Goal: Information Seeking & Learning: Learn about a topic

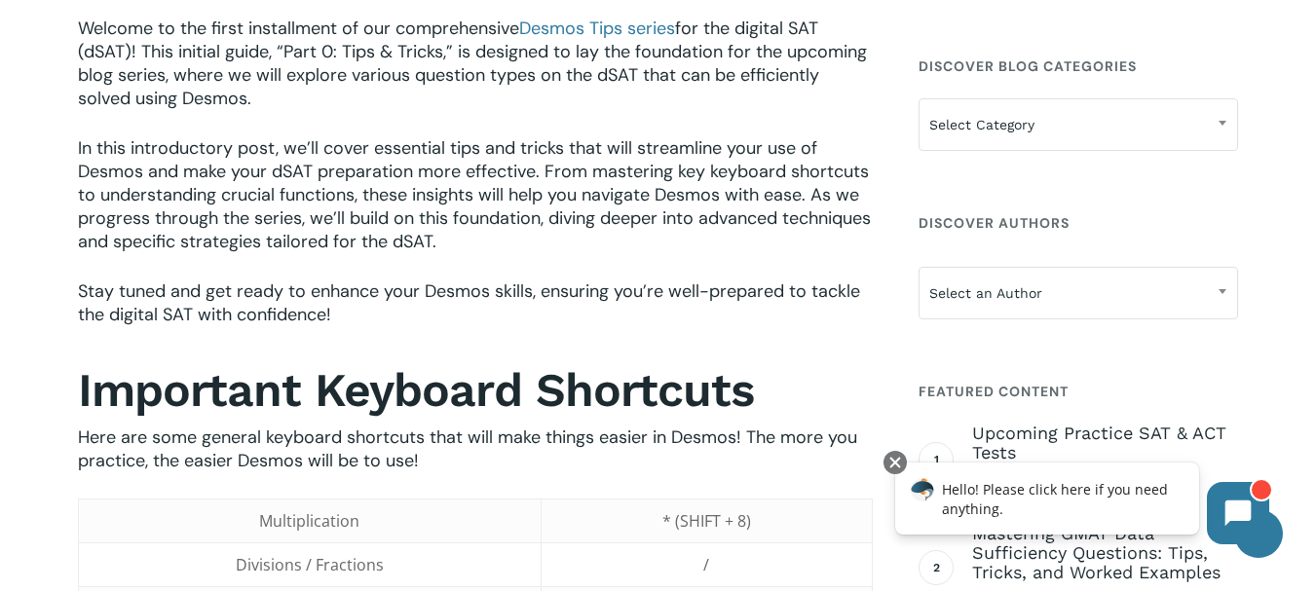
scroll to position [682, 0]
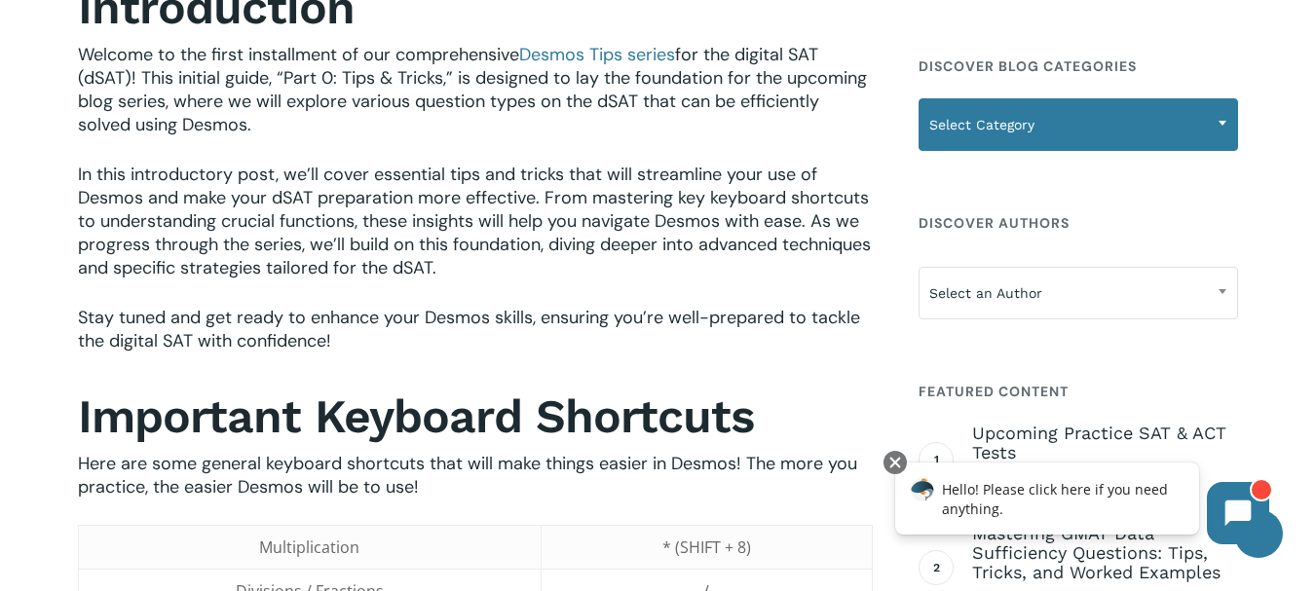
click at [1173, 123] on span "Select Category" at bounding box center [1079, 124] width 318 height 41
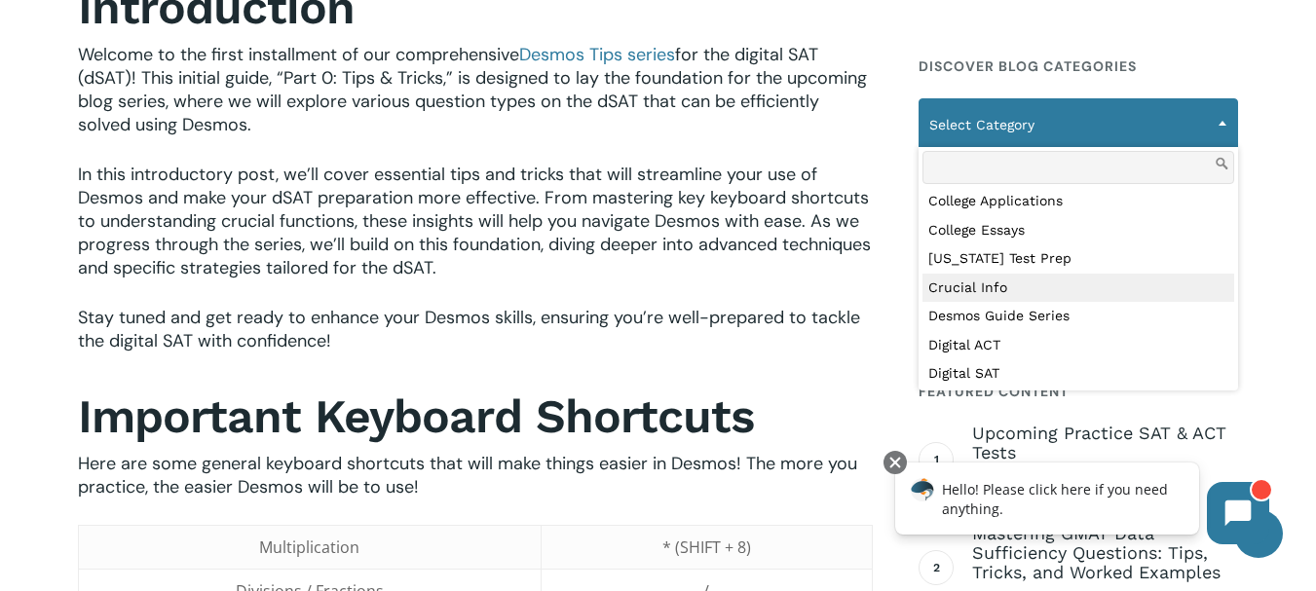
scroll to position [390, 0]
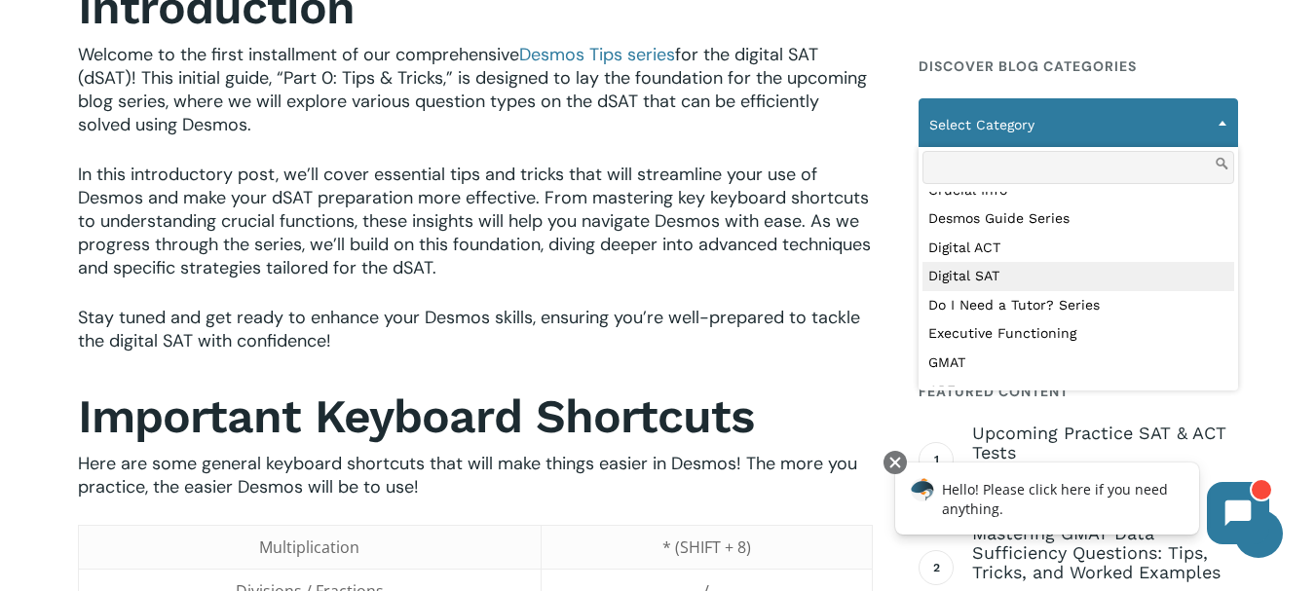
select select "***"
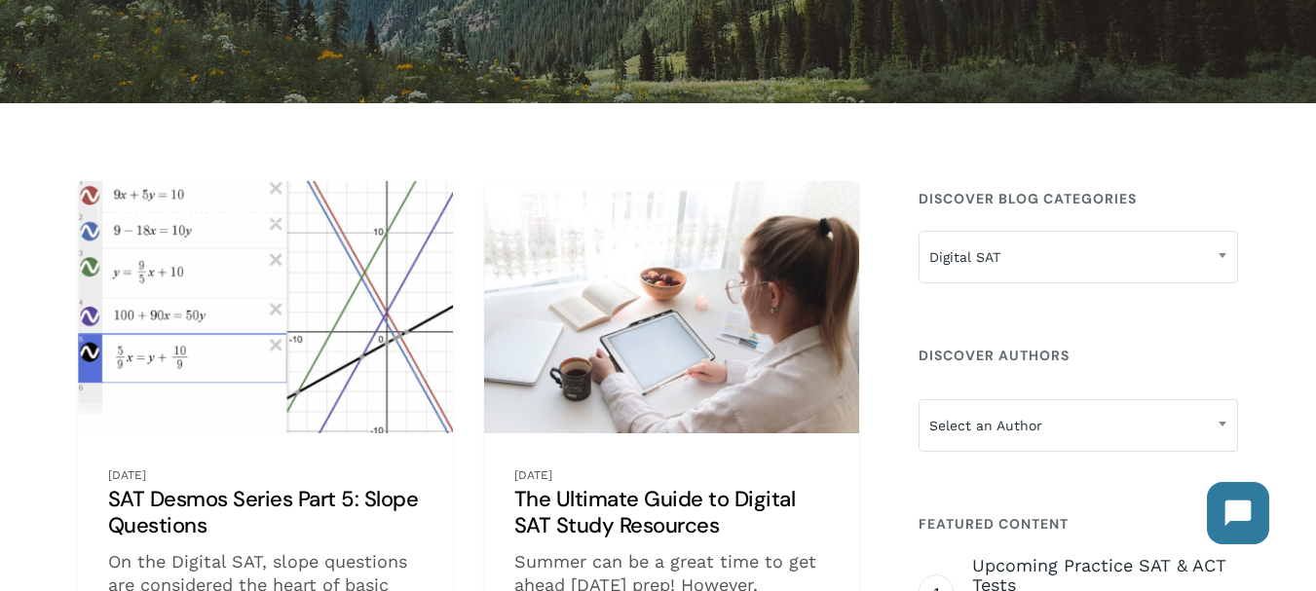
scroll to position [292, 0]
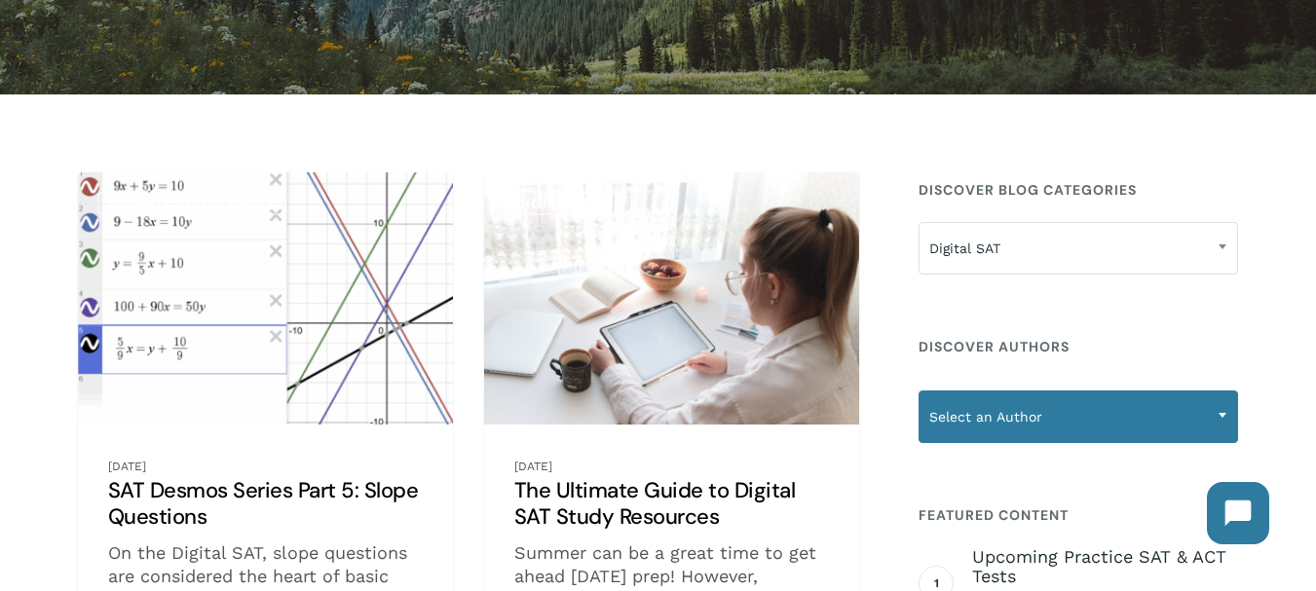
click at [1221, 423] on span at bounding box center [1222, 415] width 29 height 49
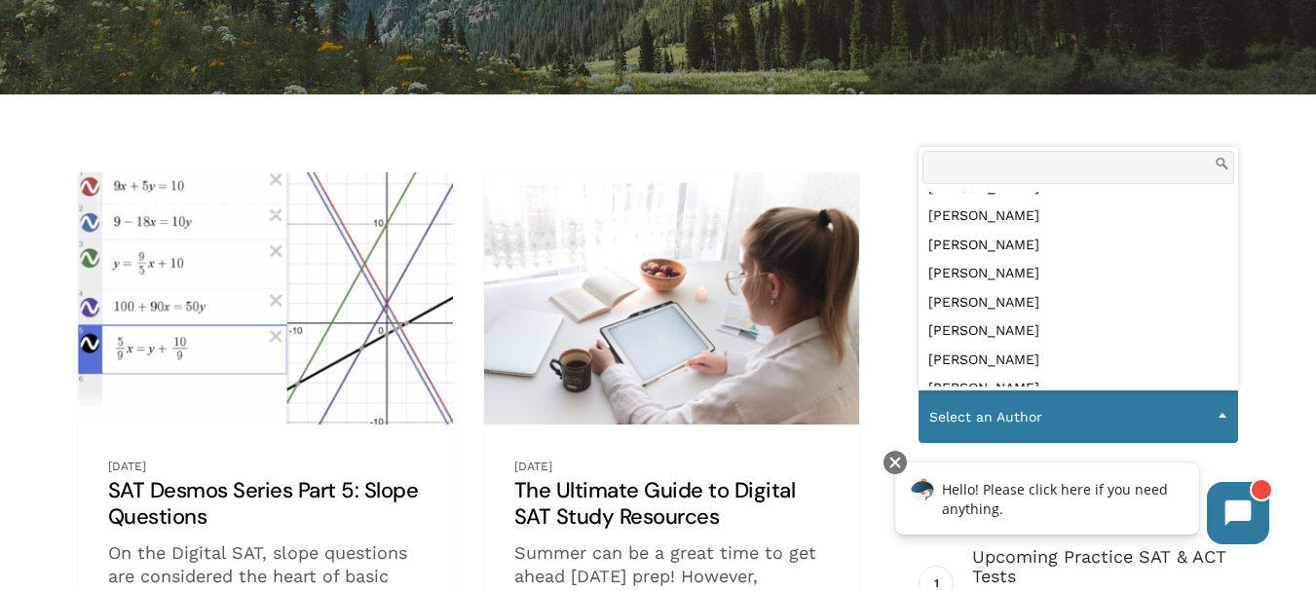
scroll to position [754, 0]
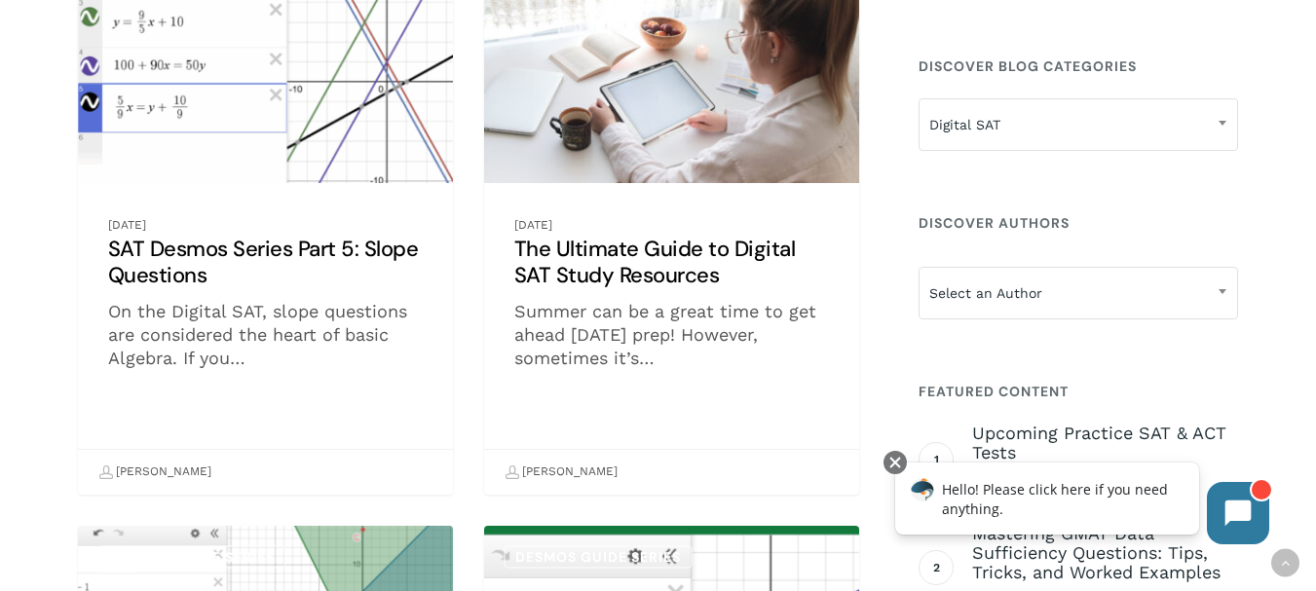
scroll to position [487, 0]
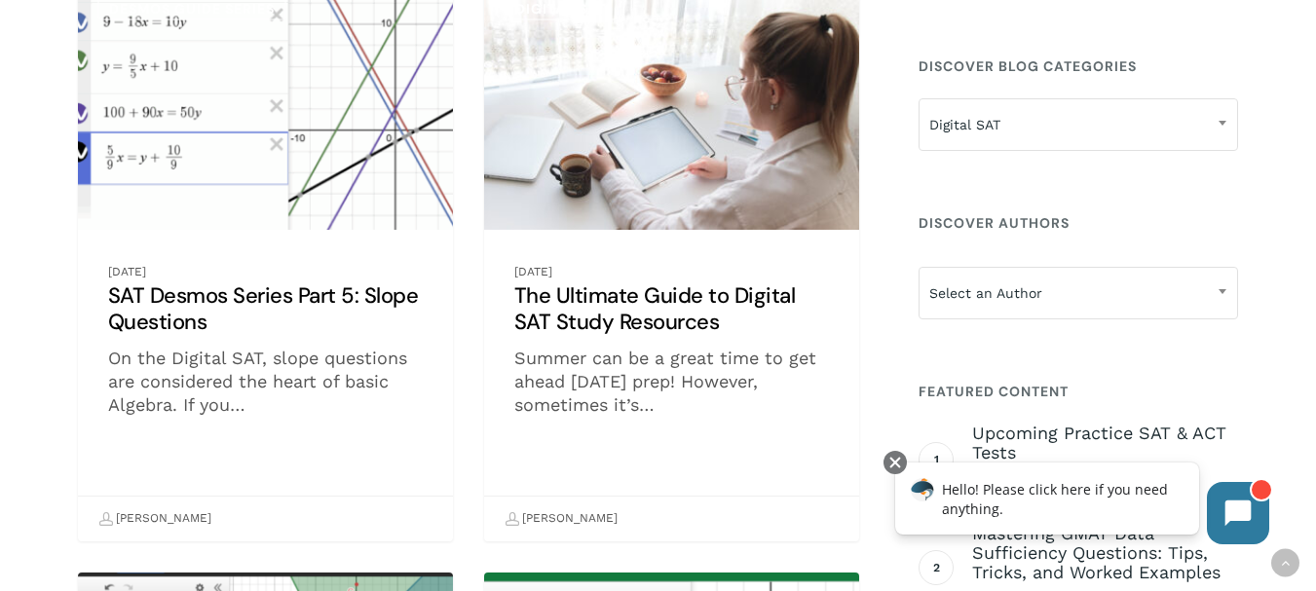
click at [236, 245] on link "SAT Desmos Series Part 5: Slope Questions" at bounding box center [265, 260] width 375 height 564
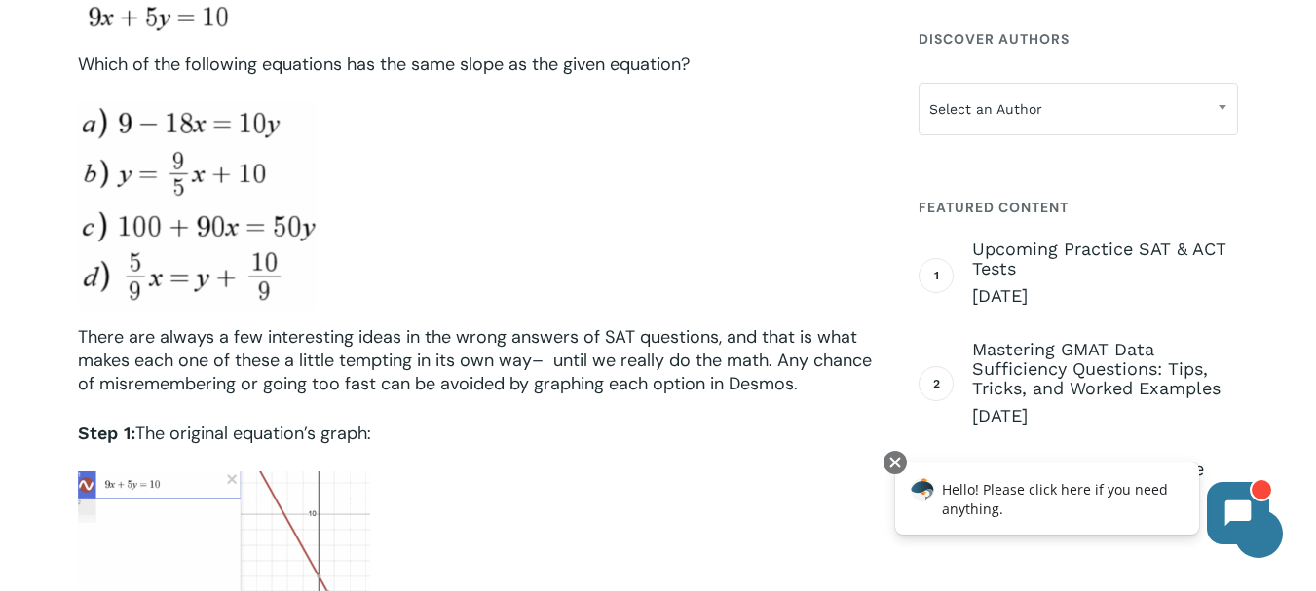
scroll to position [1461, 0]
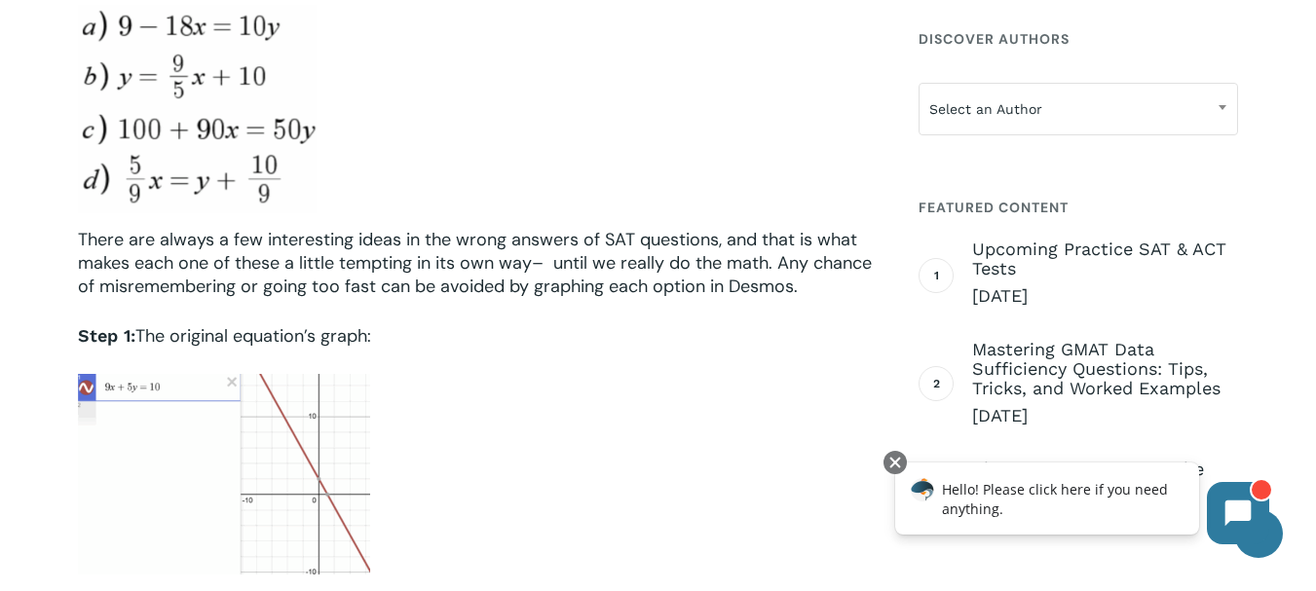
drag, startPoint x: 450, startPoint y: 168, endPoint x: 730, endPoint y: 270, distance: 297.7
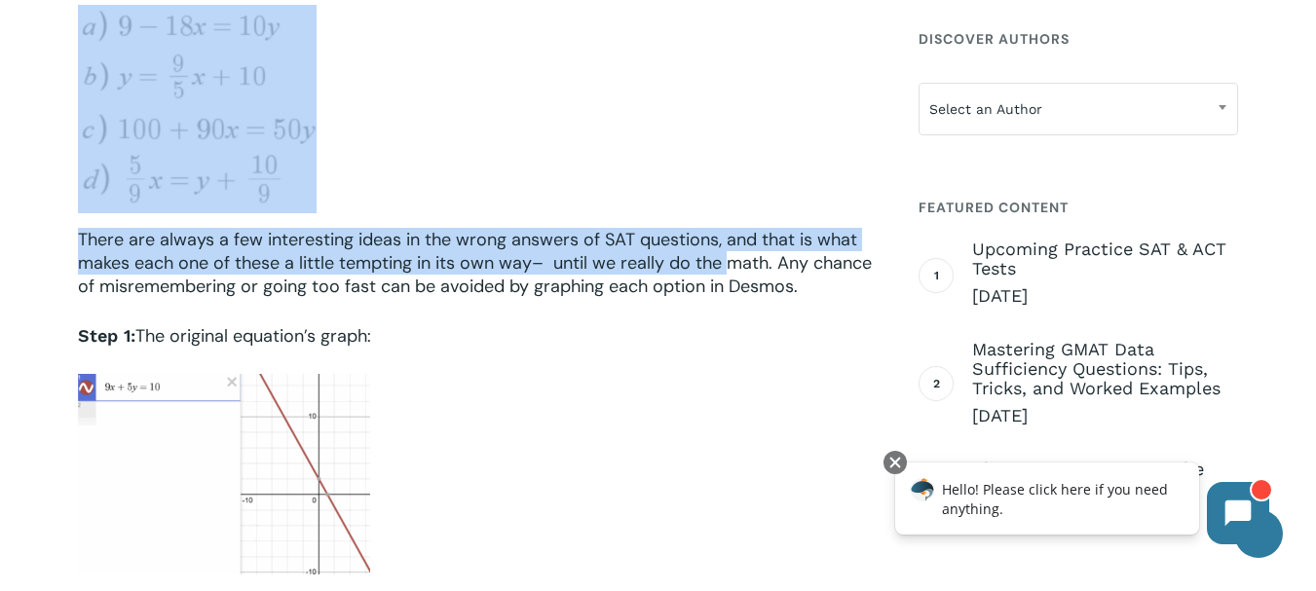
click at [794, 36] on div at bounding box center [475, 109] width 795 height 208
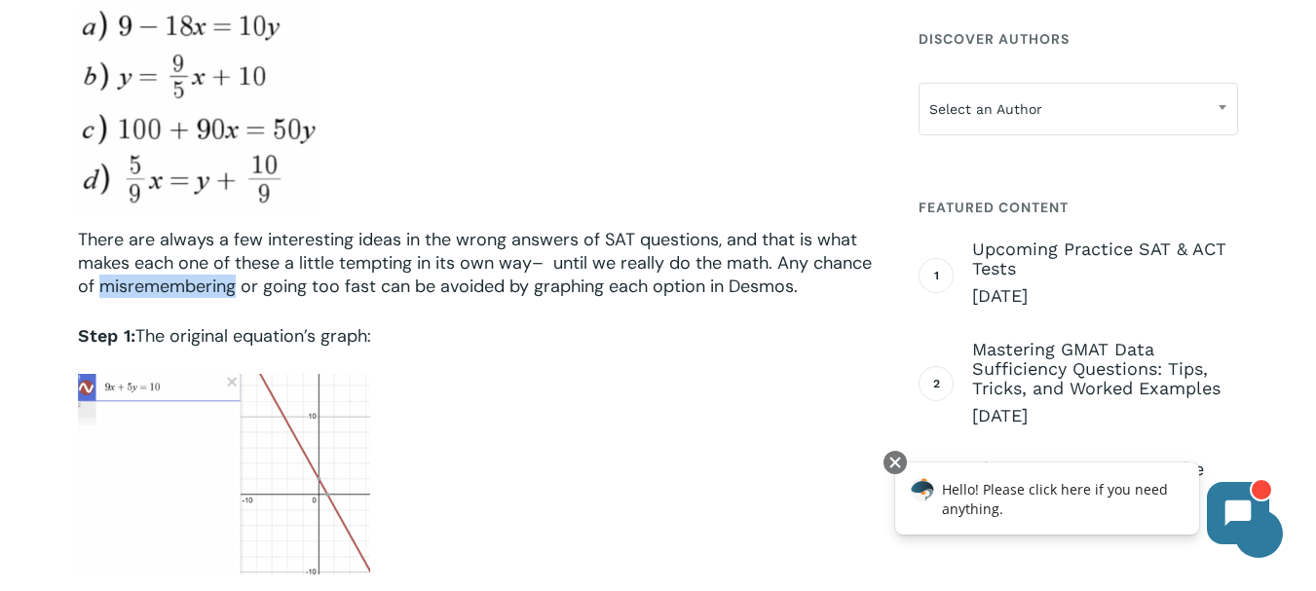
drag, startPoint x: 99, startPoint y: 289, endPoint x: 237, endPoint y: 293, distance: 137.4
click at [237, 293] on span "There are always a few interesting ideas in the wrong answers of SAT questions,…" at bounding box center [475, 263] width 794 height 70
copy span "misremembering"
click at [509, 407] on div at bounding box center [376, 474] width 596 height 201
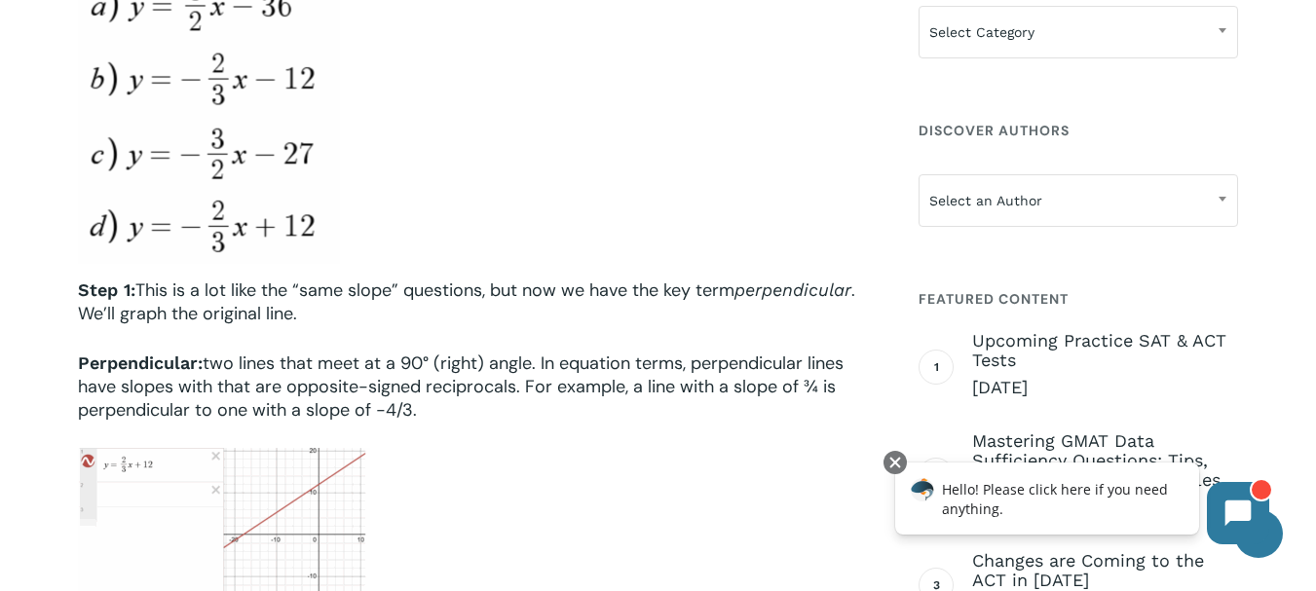
scroll to position [4774, 0]
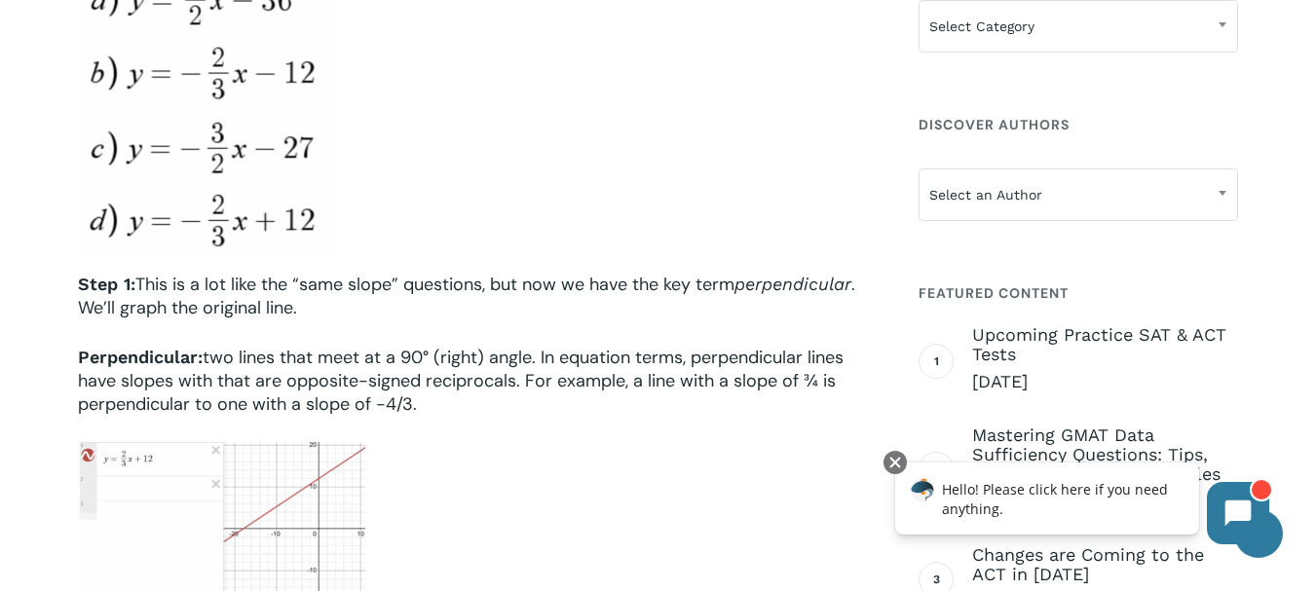
drag, startPoint x: 741, startPoint y: 289, endPoint x: 866, endPoint y: 293, distance: 124.8
click at [866, 293] on p "Step 1: This is a lot like the “same slope” questions, but now we have the key …" at bounding box center [475, 296] width 794 height 47
copy p "perpendicular ."
click at [619, 177] on div at bounding box center [475, 112] width 794 height 292
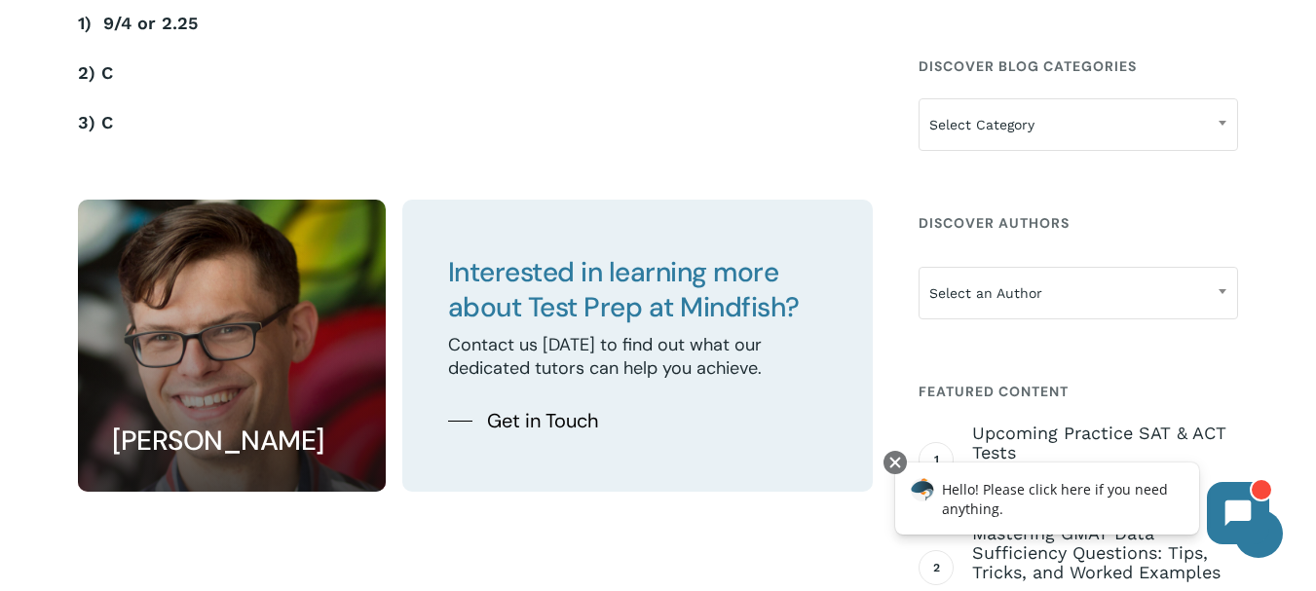
scroll to position [6625, 0]
